Goal: Task Accomplishment & Management: Manage account settings

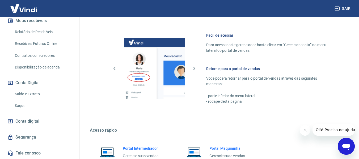
scroll to position [234, 0]
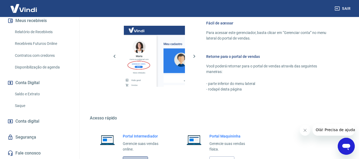
click at [135, 158] on link "Acessar" at bounding box center [135, 162] width 25 height 10
